Goal: Task Accomplishment & Management: Use online tool/utility

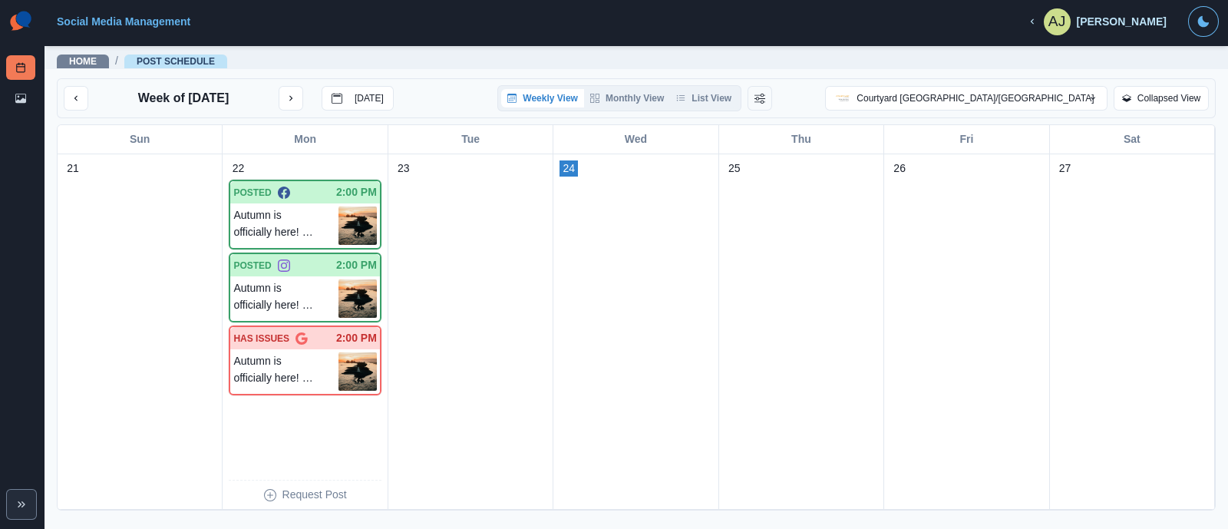
click at [229, 99] on p "Week of [DATE]" at bounding box center [183, 98] width 91 height 18
click at [296, 97] on icon "next month" at bounding box center [290, 98] width 11 height 11
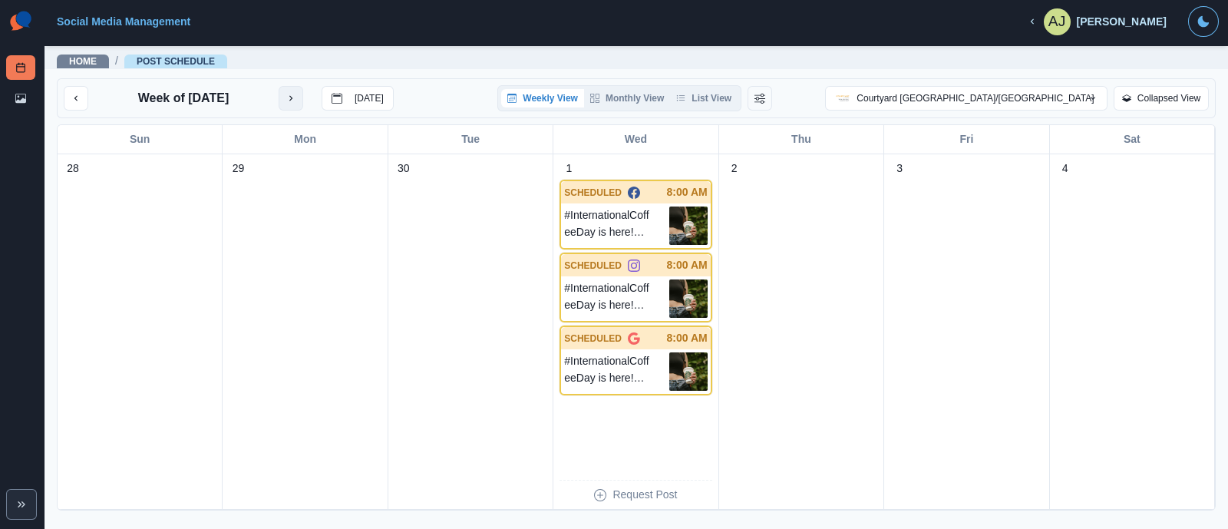
click at [296, 96] on icon "next month" at bounding box center [290, 98] width 11 height 11
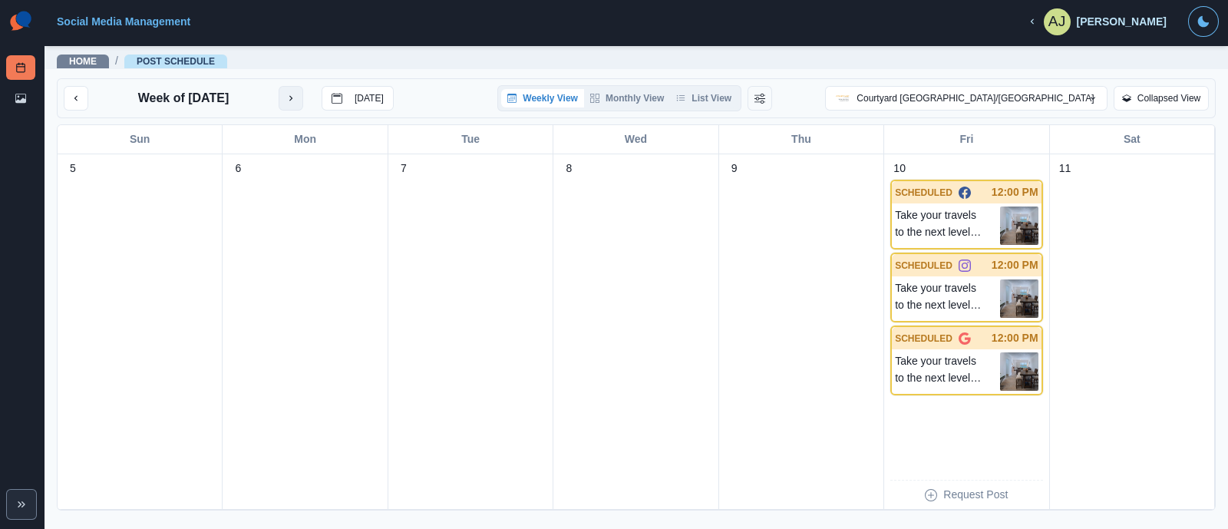
click at [299, 96] on button "next month" at bounding box center [291, 98] width 25 height 25
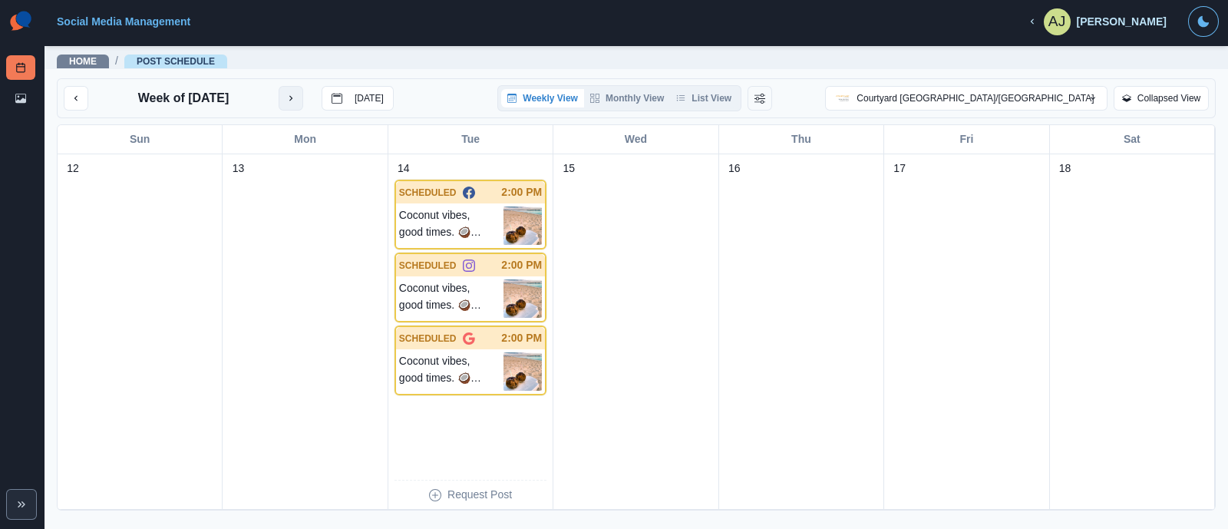
click at [282, 92] on button "next month" at bounding box center [291, 98] width 25 height 25
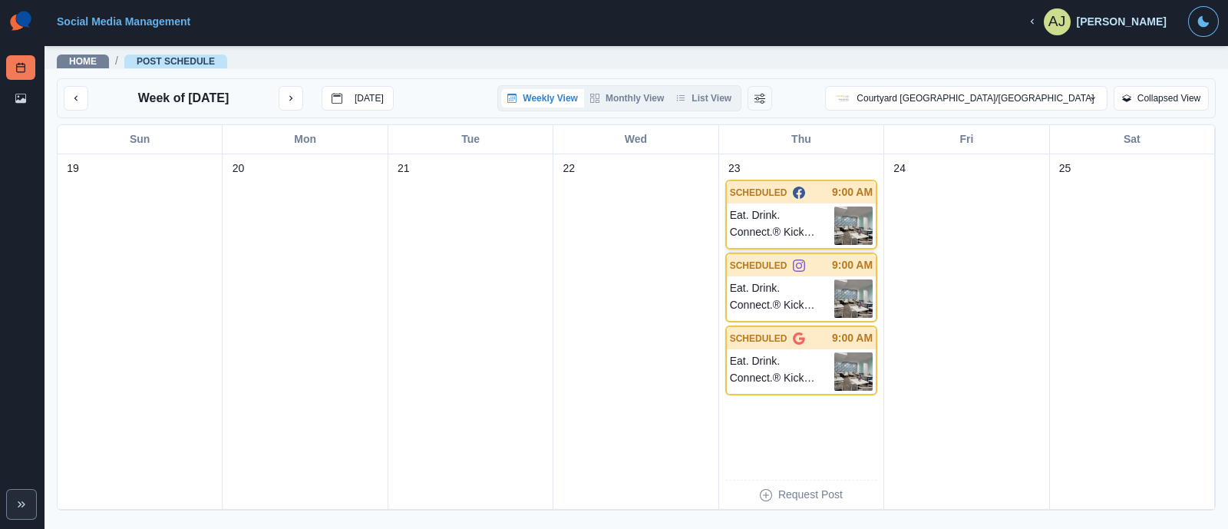
click at [836, 222] on img at bounding box center [853, 225] width 38 height 38
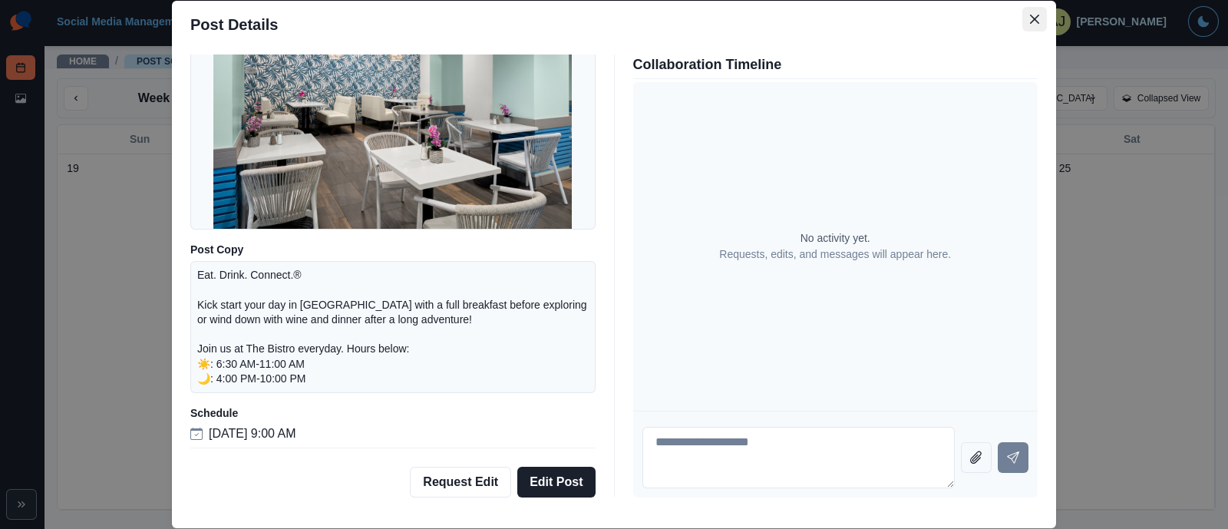
click at [1030, 16] on icon "Close" at bounding box center [1034, 19] width 9 height 9
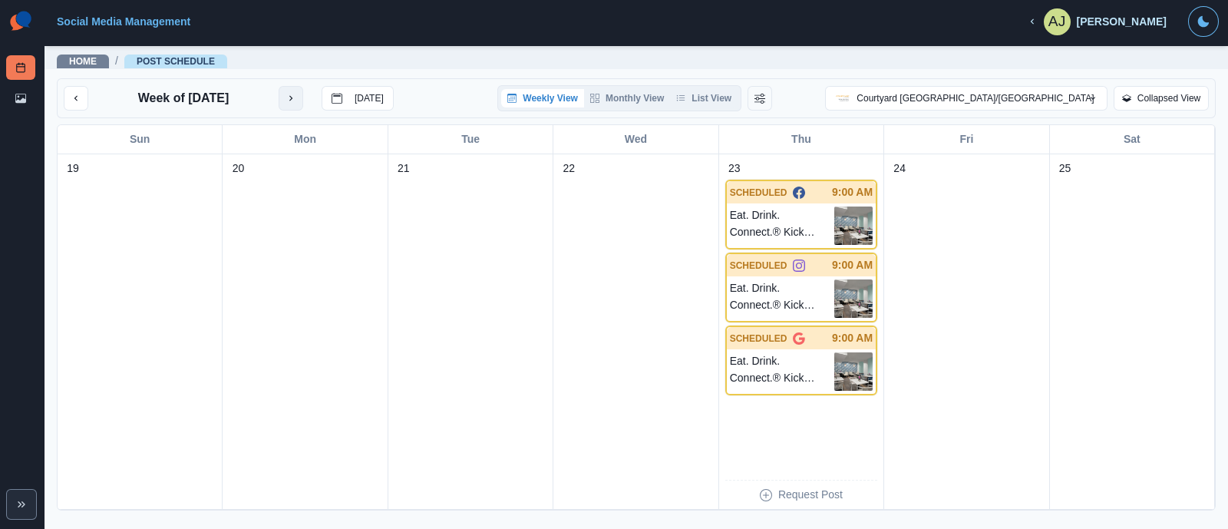
click at [294, 102] on icon "next month" at bounding box center [290, 98] width 11 height 11
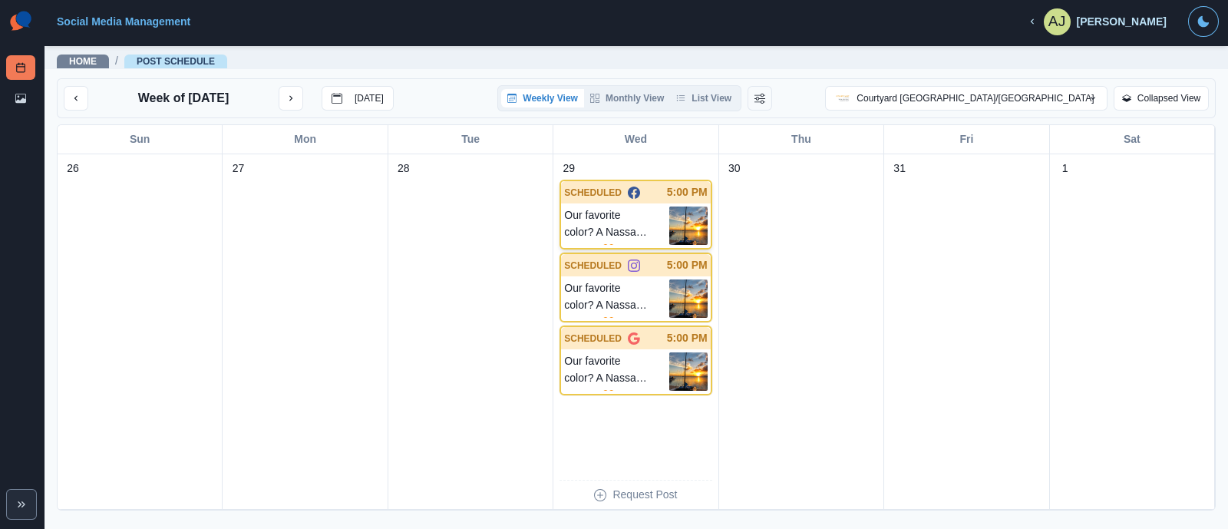
click at [632, 216] on p "Our favorite color? A Nassau sunset. 🧡" at bounding box center [616, 225] width 104 height 38
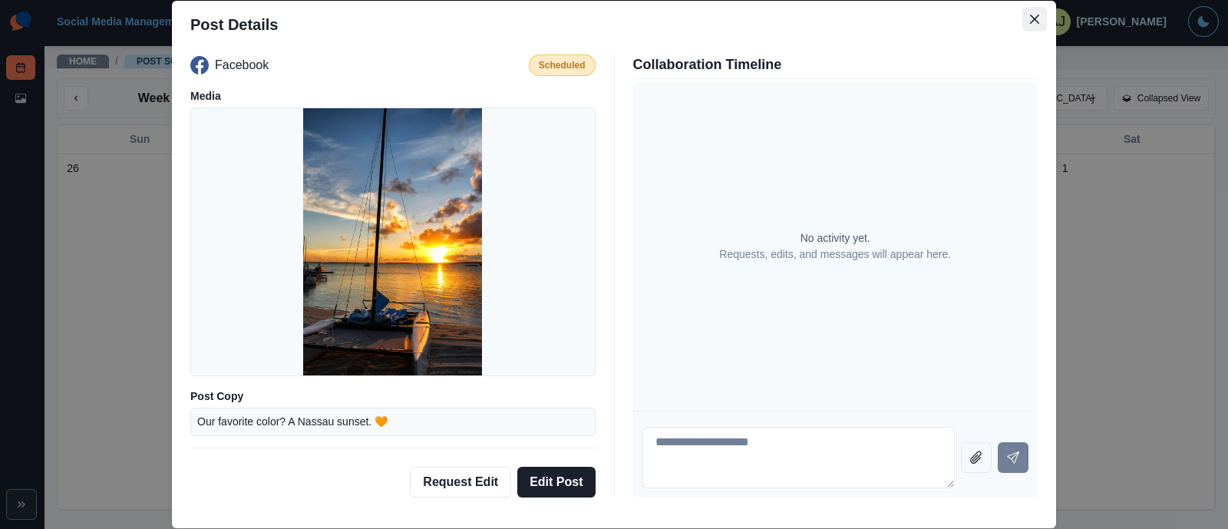
click at [1030, 22] on icon "Close" at bounding box center [1034, 19] width 9 height 9
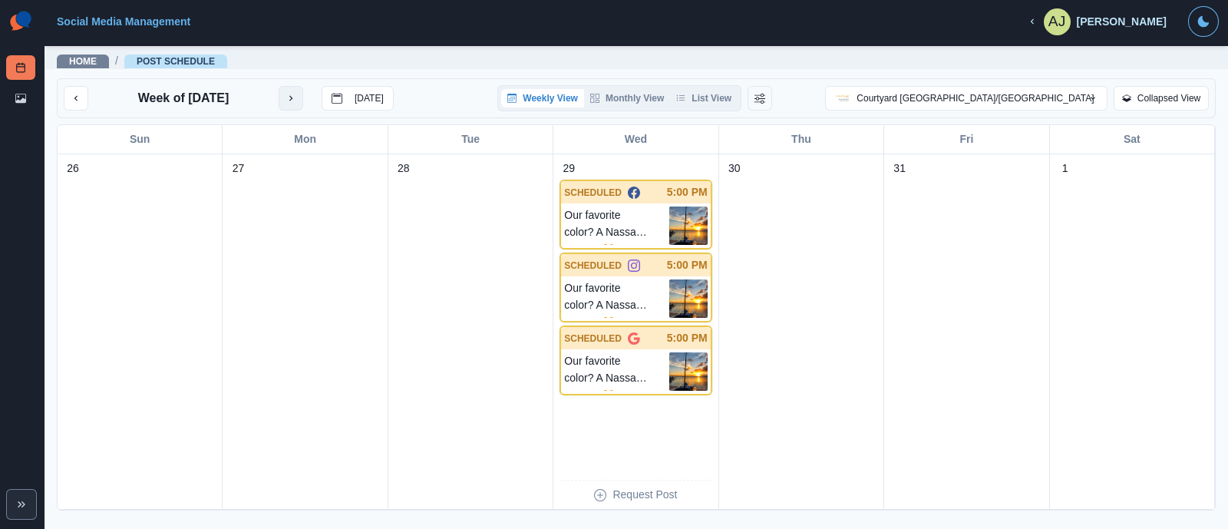
click at [298, 95] on button "next month" at bounding box center [291, 98] width 25 height 25
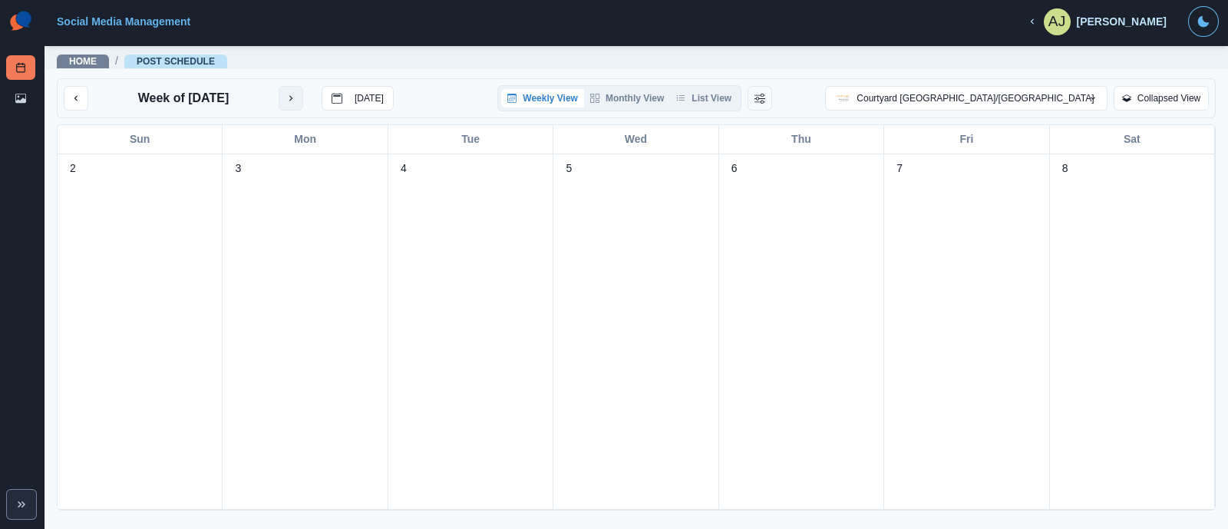
click at [295, 97] on icon "next month" at bounding box center [290, 98] width 11 height 11
click at [80, 97] on icon "previous month" at bounding box center [76, 98] width 11 height 11
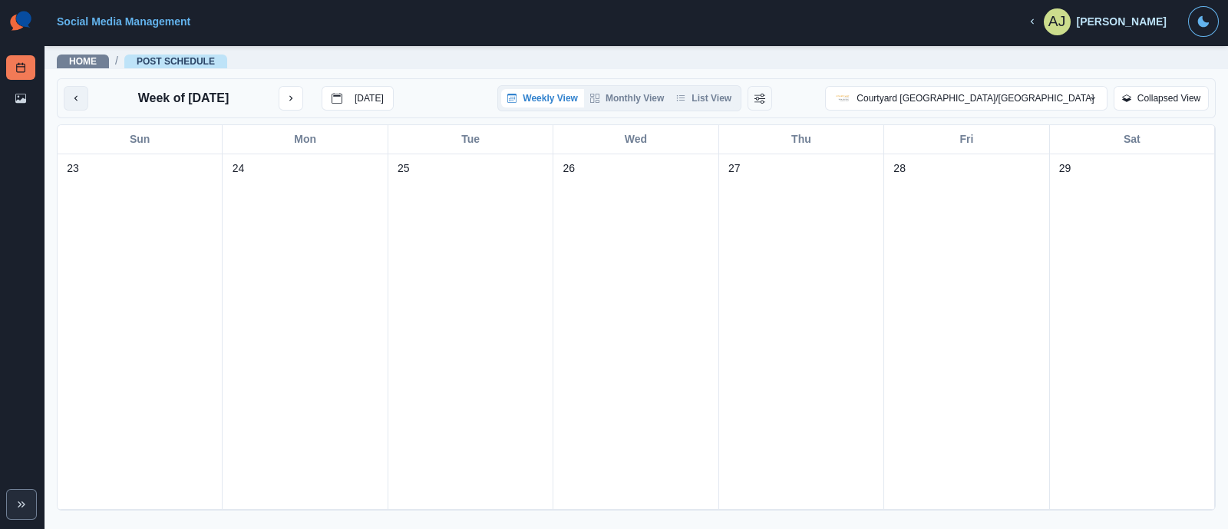
click at [80, 97] on icon "previous month" at bounding box center [76, 98] width 11 height 11
click at [80, 96] on icon "previous month" at bounding box center [76, 98] width 11 height 11
click at [79, 97] on icon "previous month" at bounding box center [76, 98] width 11 height 11
